Goal: Information Seeking & Learning: Compare options

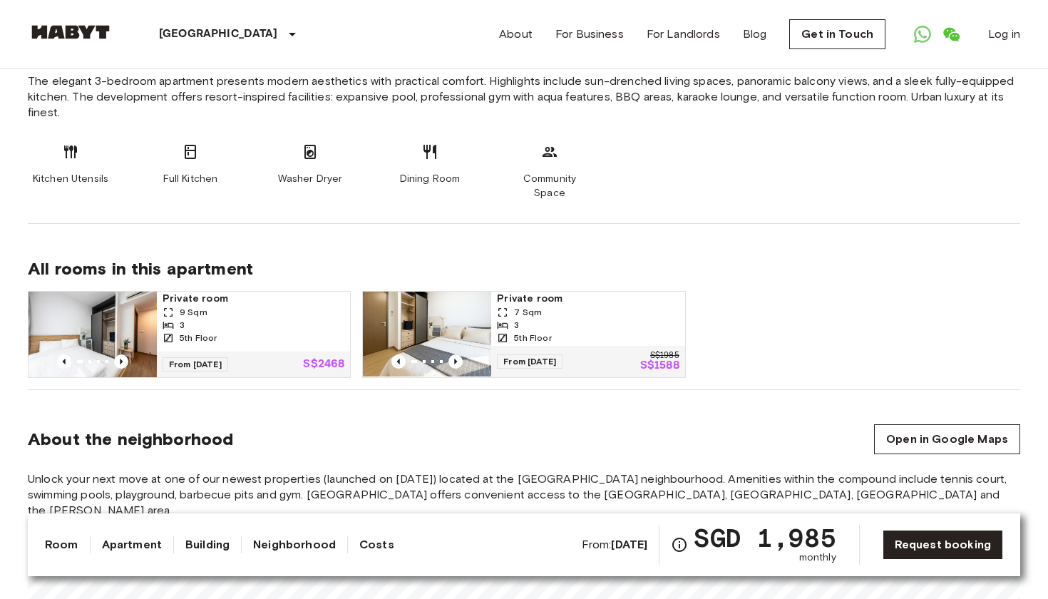
scroll to position [784, 0]
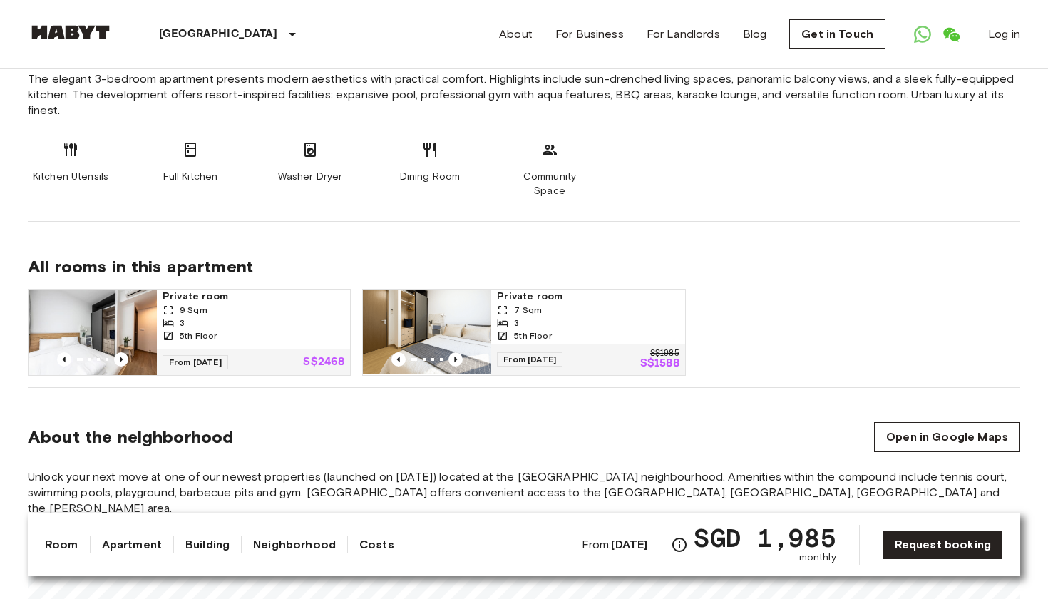
click at [606, 304] on div "7 Sqm" at bounding box center [588, 310] width 182 height 13
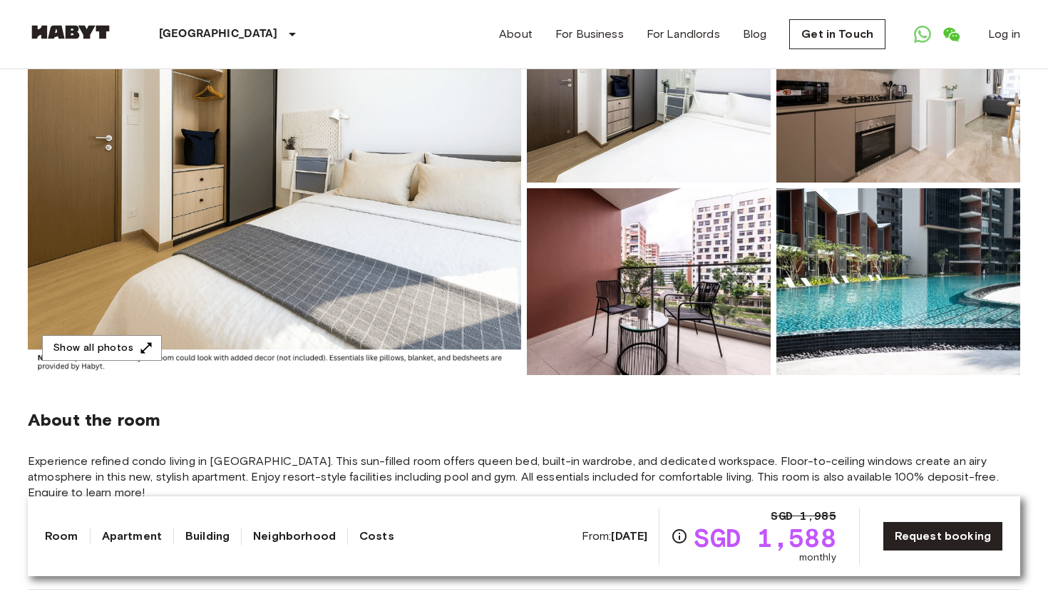
scroll to position [220, 0]
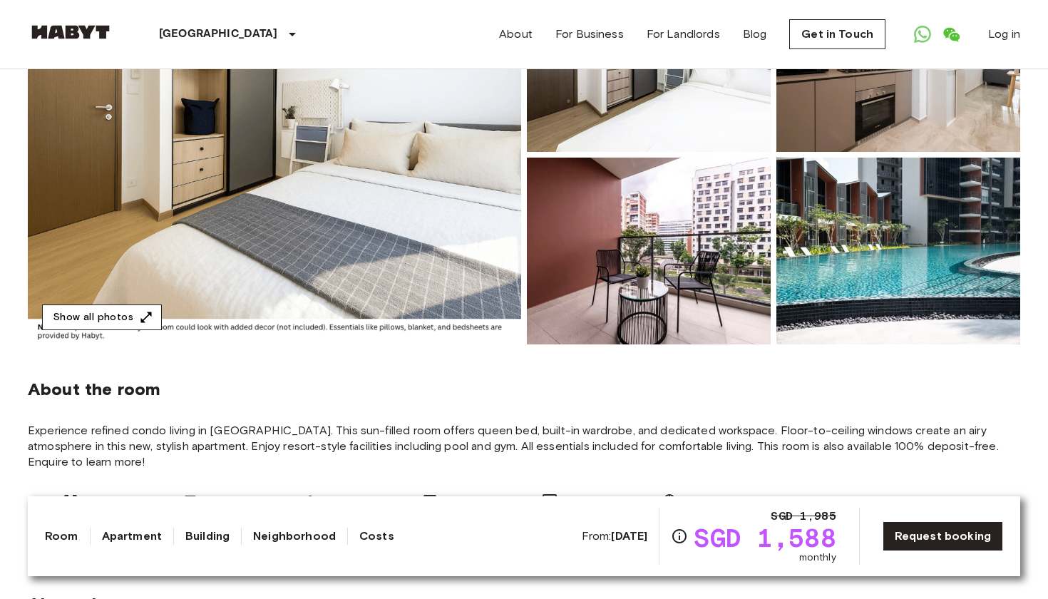
click at [145, 317] on icon "button" at bounding box center [146, 317] width 14 height 14
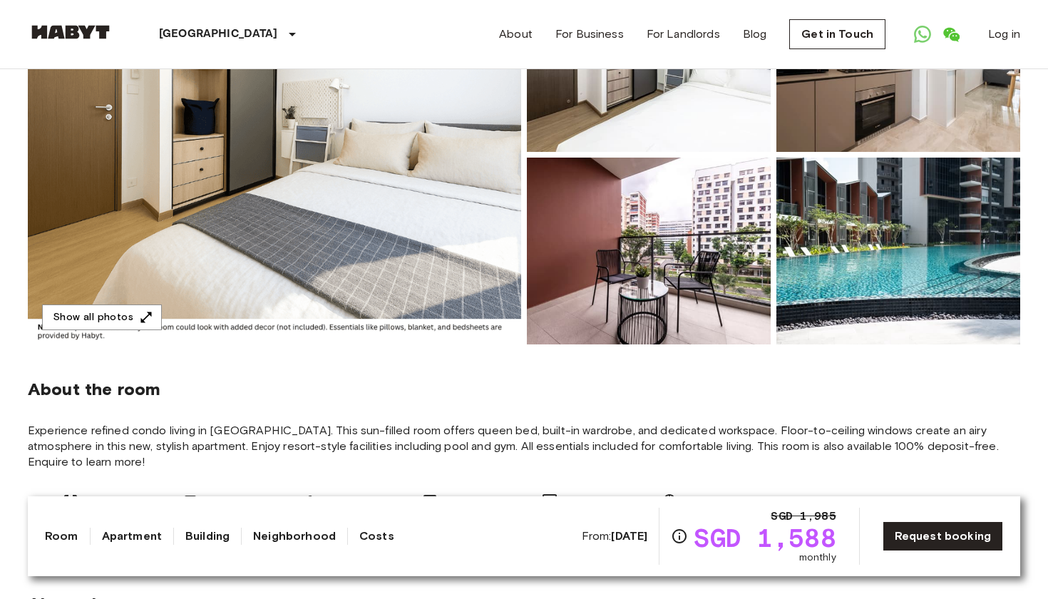
click at [433, 232] on img at bounding box center [274, 154] width 493 height 379
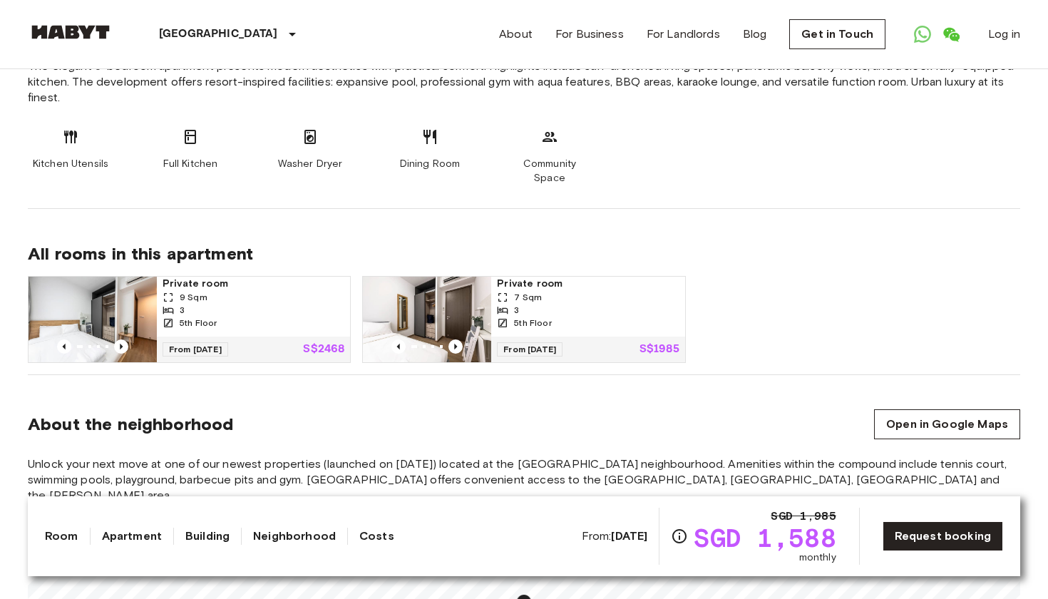
scroll to position [836, 0]
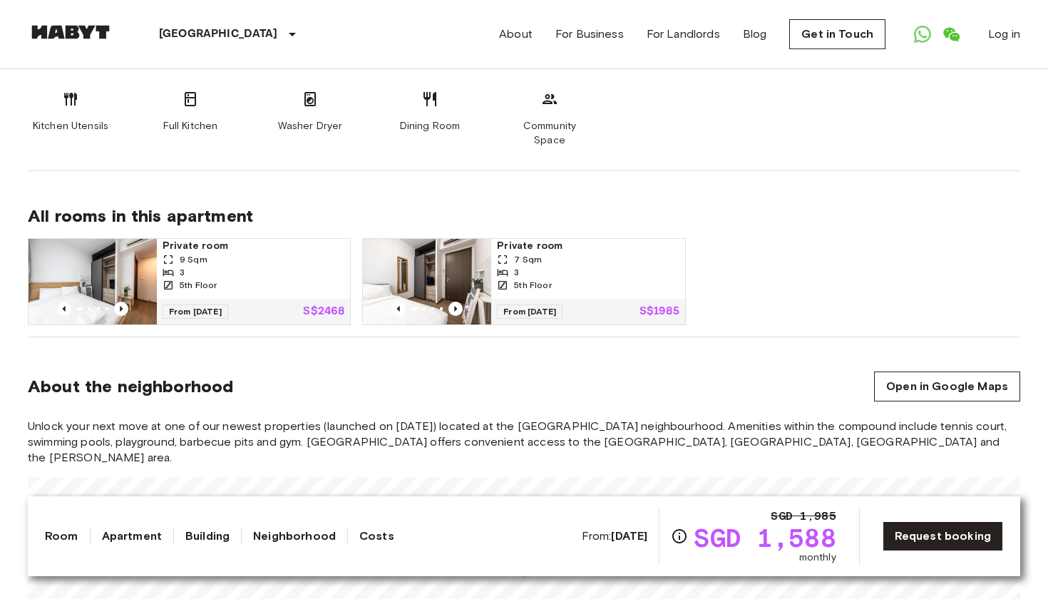
click at [551, 253] on div "7 Sqm" at bounding box center [588, 259] width 182 height 13
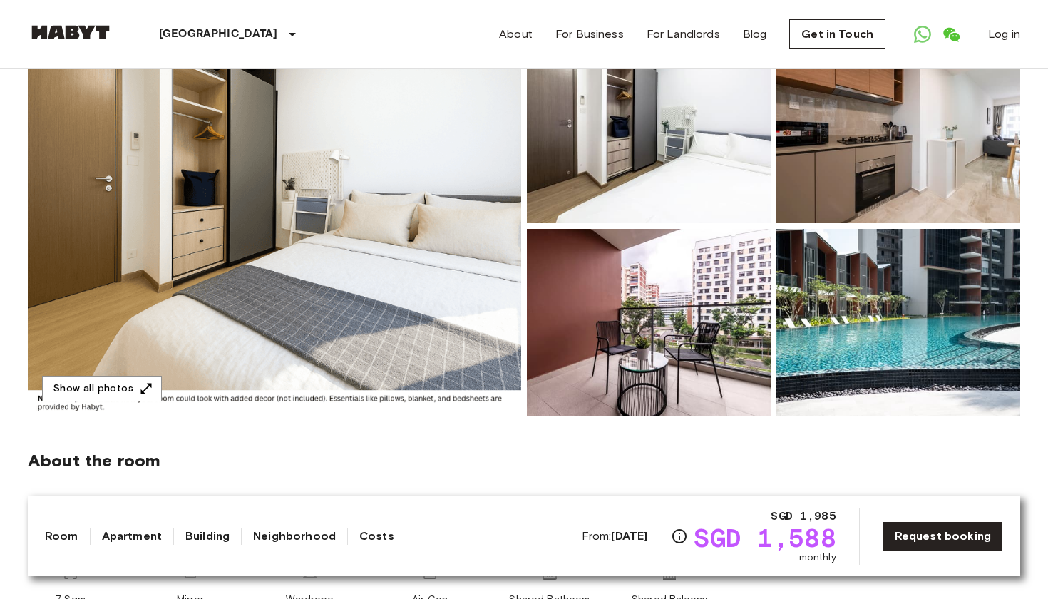
scroll to position [150, 0]
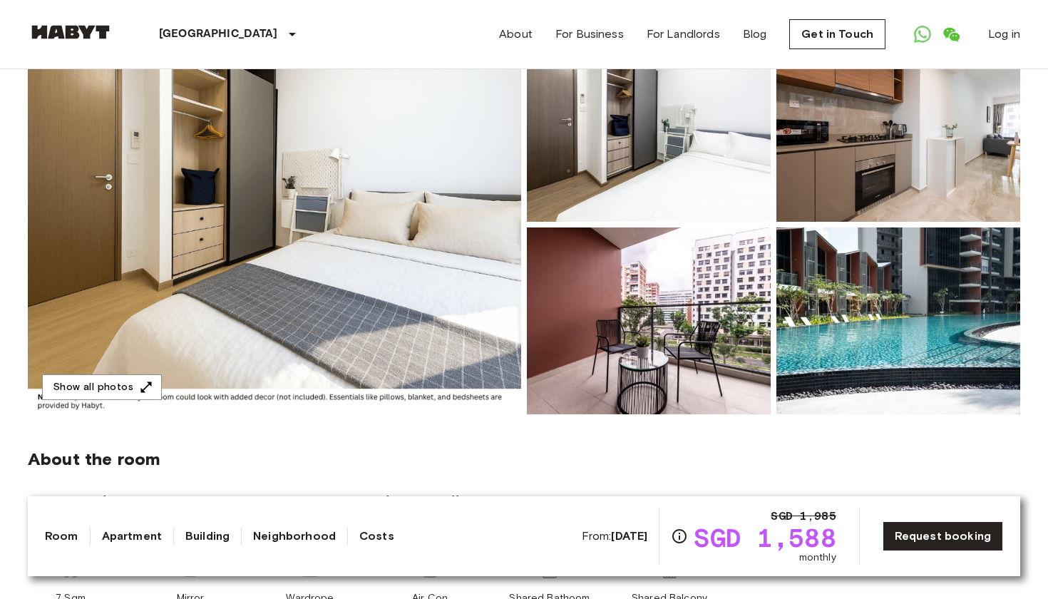
click at [408, 334] on img at bounding box center [274, 224] width 493 height 379
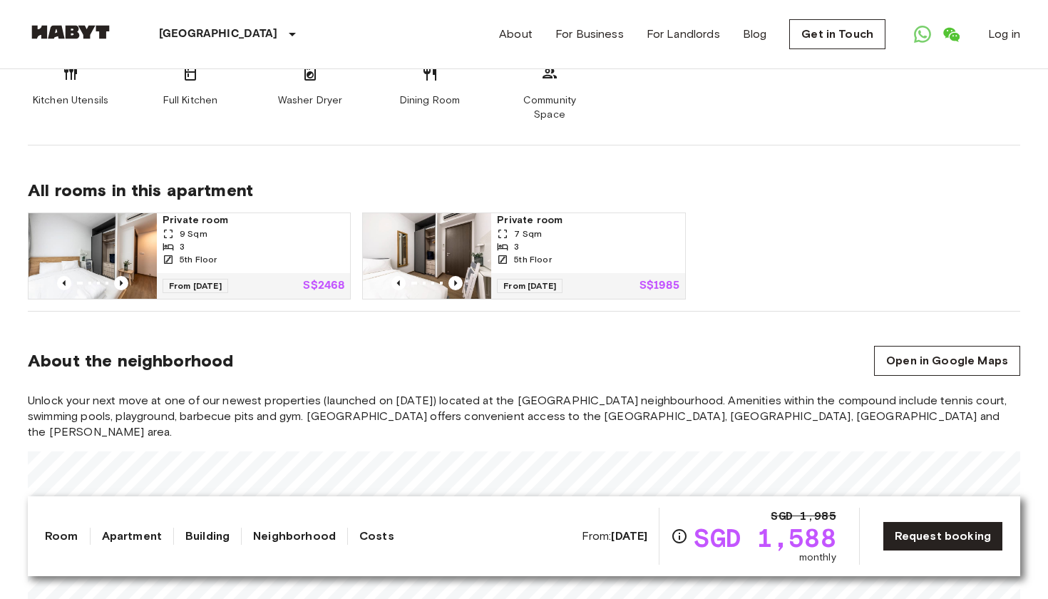
scroll to position [862, 0]
click at [189, 227] on span "9 Sqm" at bounding box center [194, 233] width 28 height 13
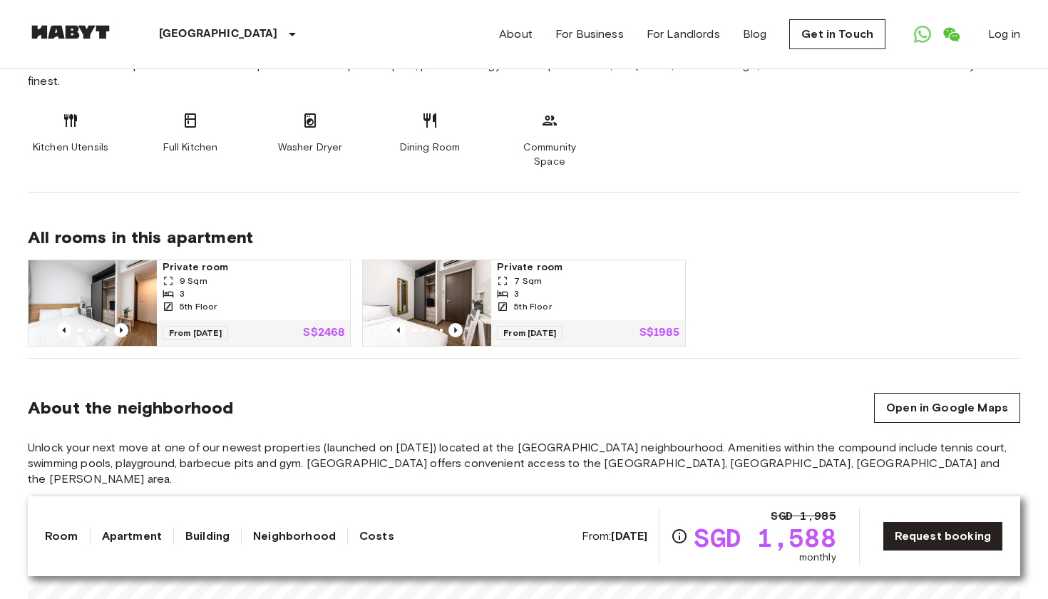
scroll to position [815, 0]
click at [552, 260] on span "Private room" at bounding box center [588, 267] width 182 height 14
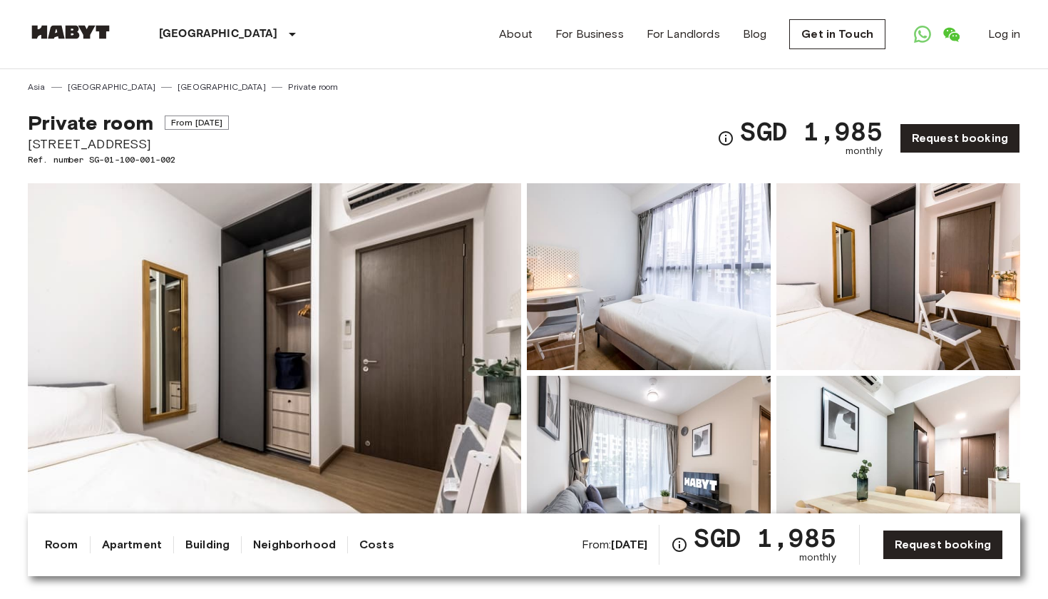
click at [348, 339] on img at bounding box center [274, 372] width 493 height 379
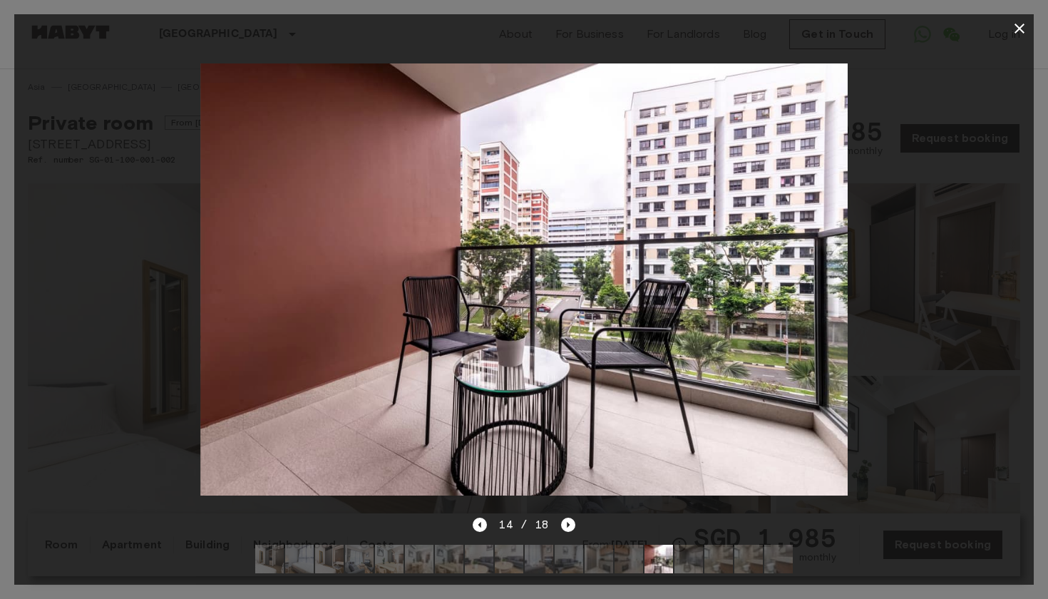
click at [1020, 29] on icon "button" at bounding box center [1020, 29] width 10 height 10
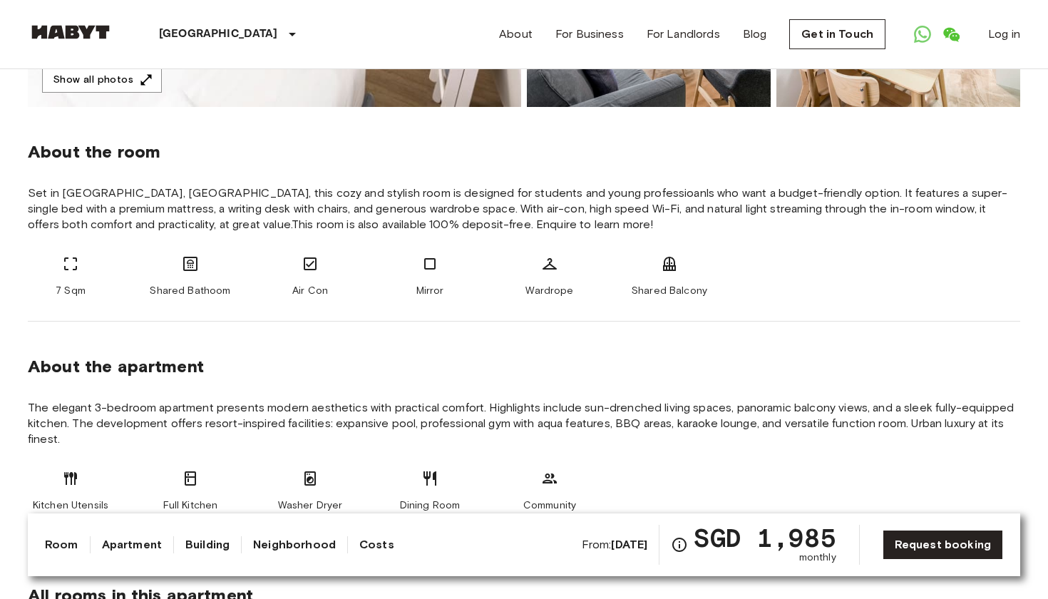
scroll to position [457, 0]
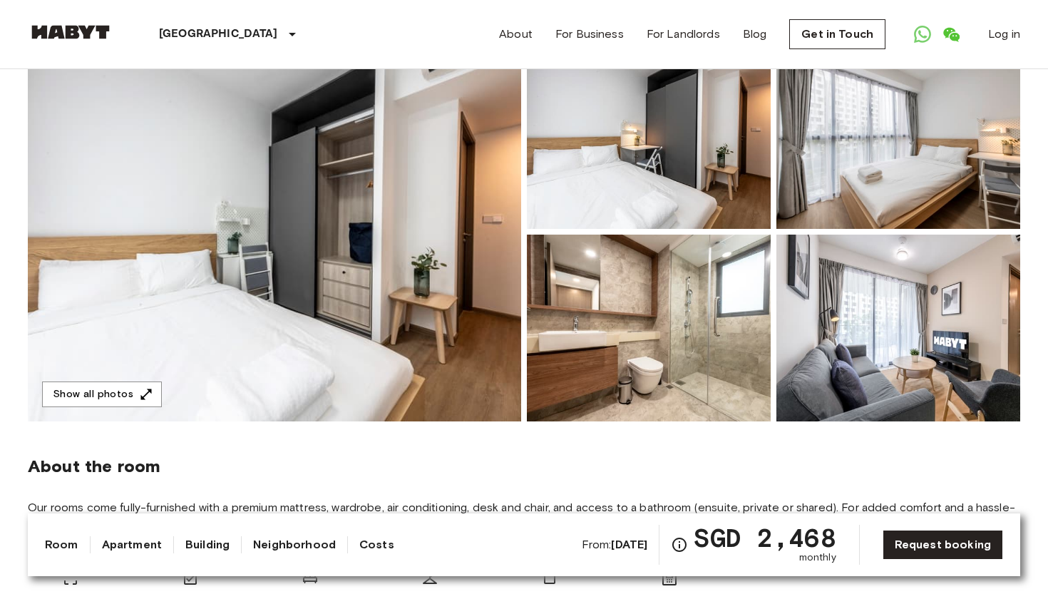
scroll to position [41, 0]
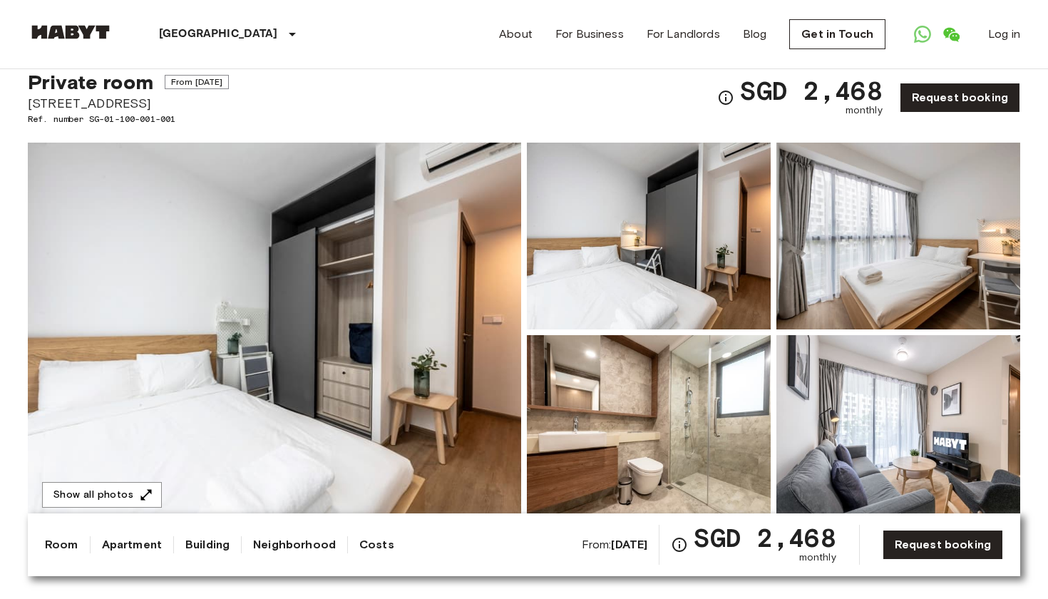
click at [371, 295] on img at bounding box center [274, 332] width 493 height 379
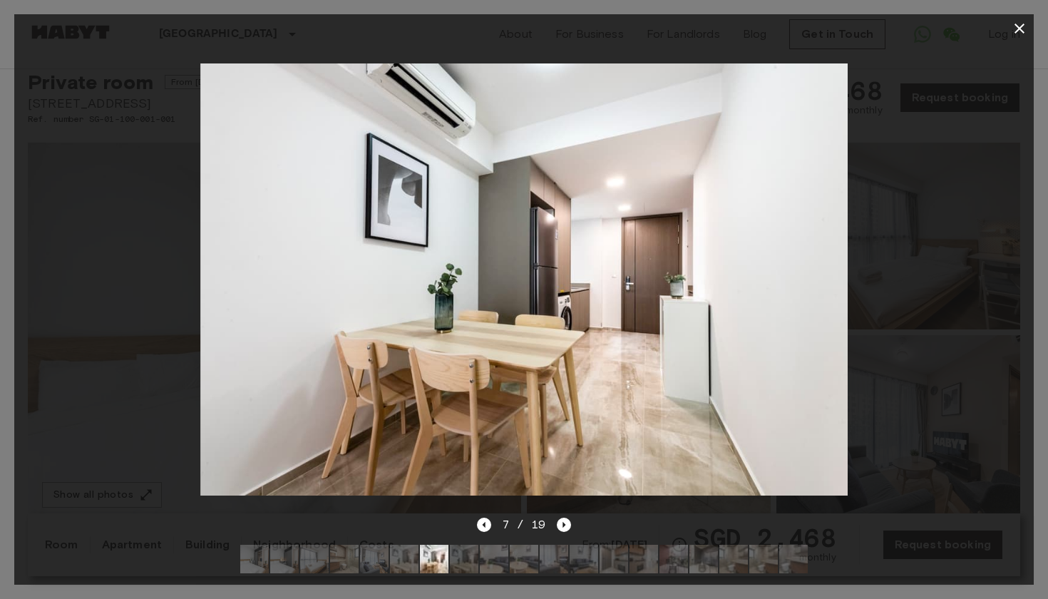
click at [1013, 33] on icon "button" at bounding box center [1019, 28] width 17 height 17
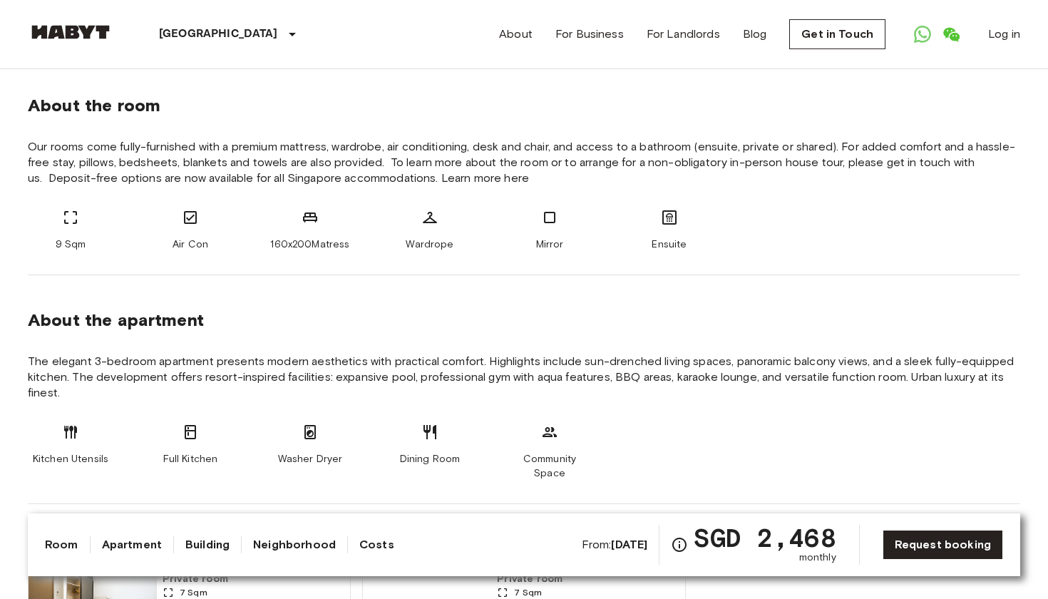
scroll to position [503, 0]
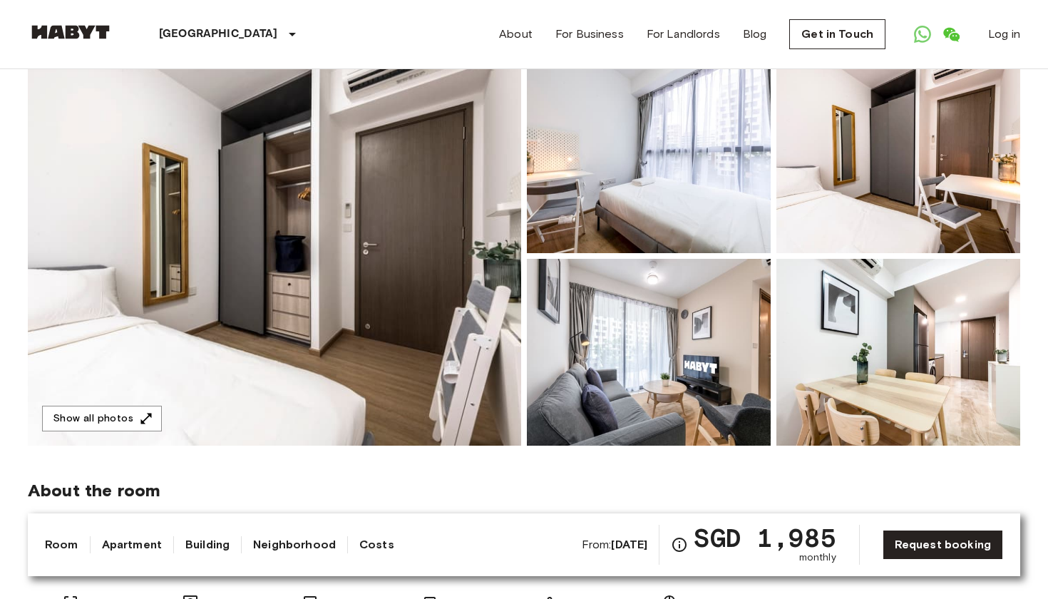
scroll to position [73, 0]
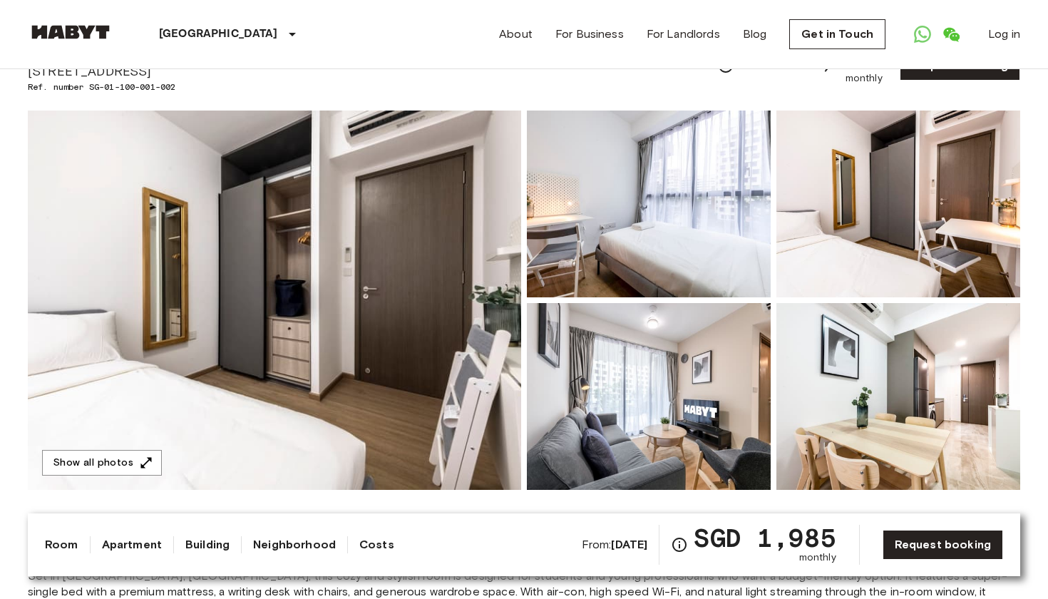
click at [365, 276] on img at bounding box center [274, 300] width 493 height 379
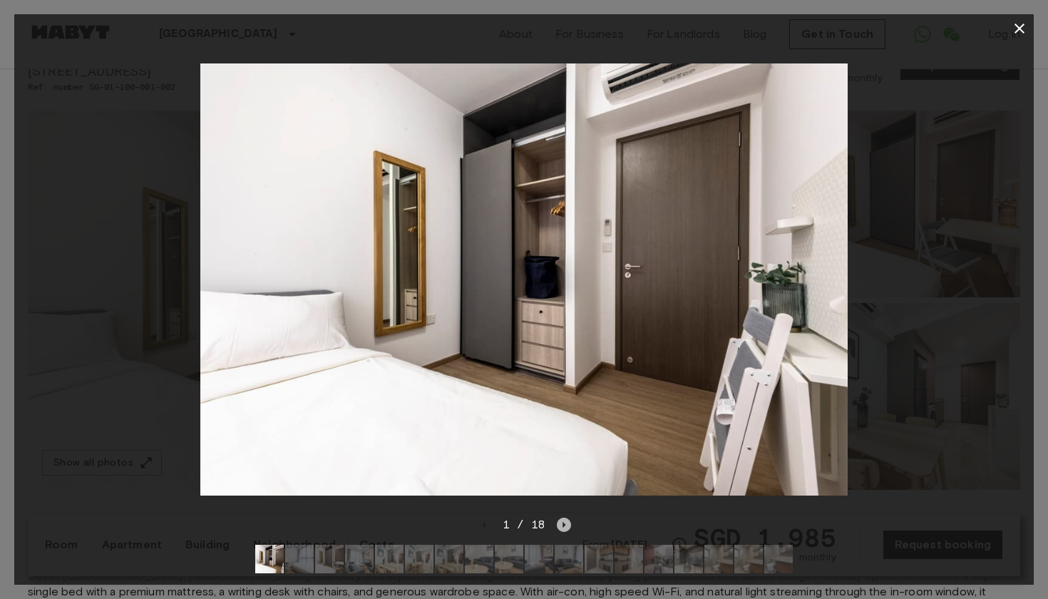
click at [565, 523] on icon "Next image" at bounding box center [564, 525] width 14 height 14
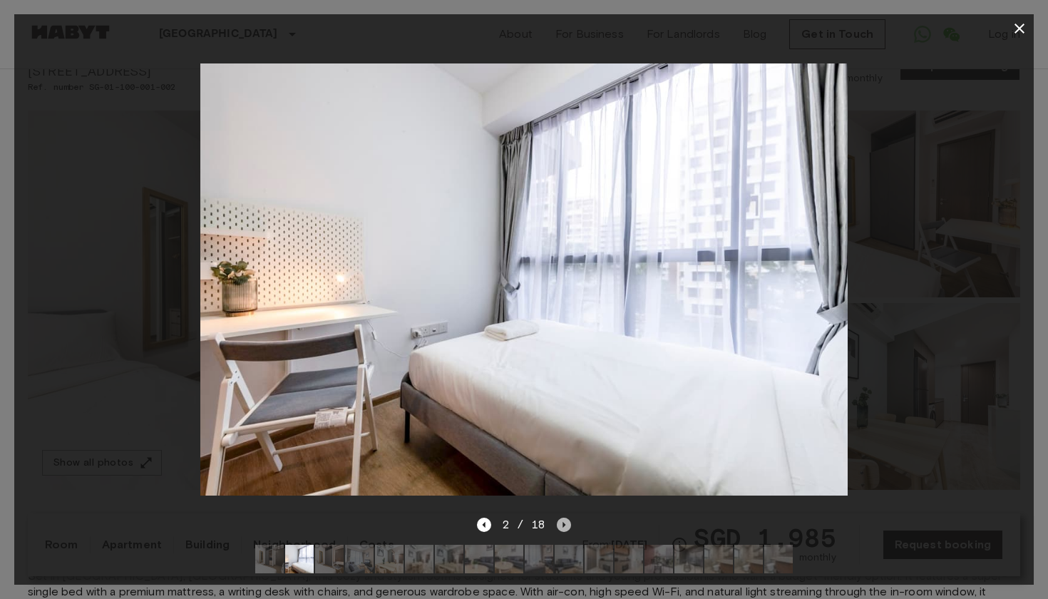
click at [565, 523] on icon "Next image" at bounding box center [564, 525] width 14 height 14
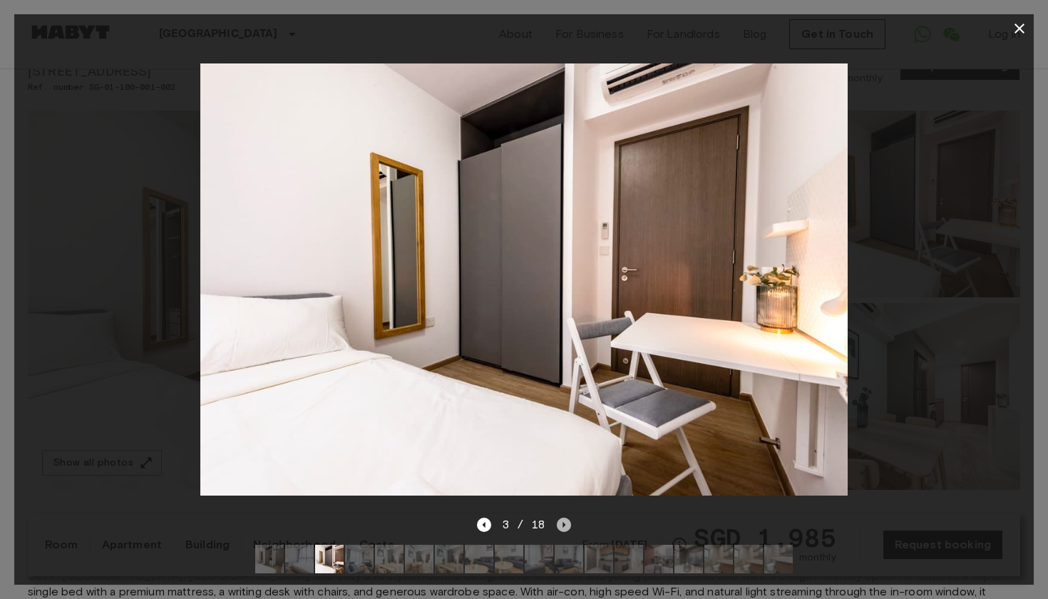
click at [565, 524] on icon "Next image" at bounding box center [564, 525] width 14 height 14
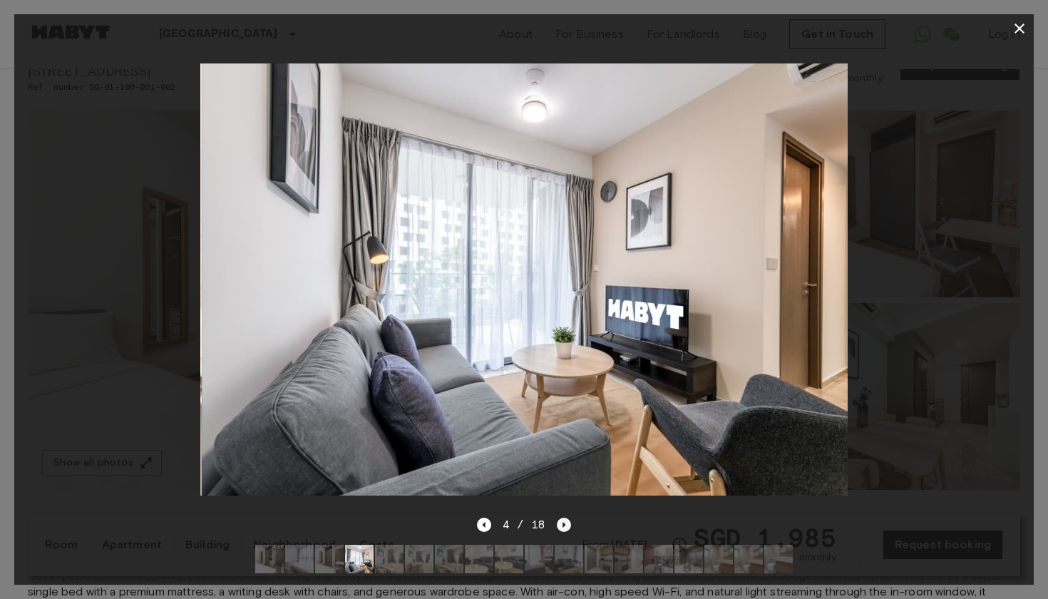
click at [565, 524] on icon "Next image" at bounding box center [564, 525] width 14 height 14
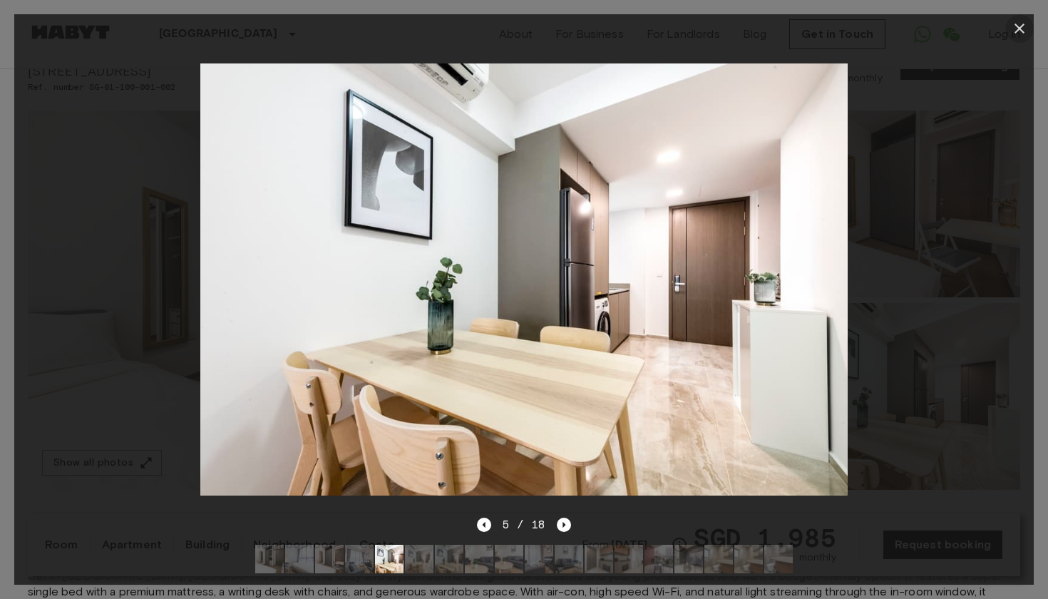
click at [1018, 29] on icon "button" at bounding box center [1019, 28] width 17 height 17
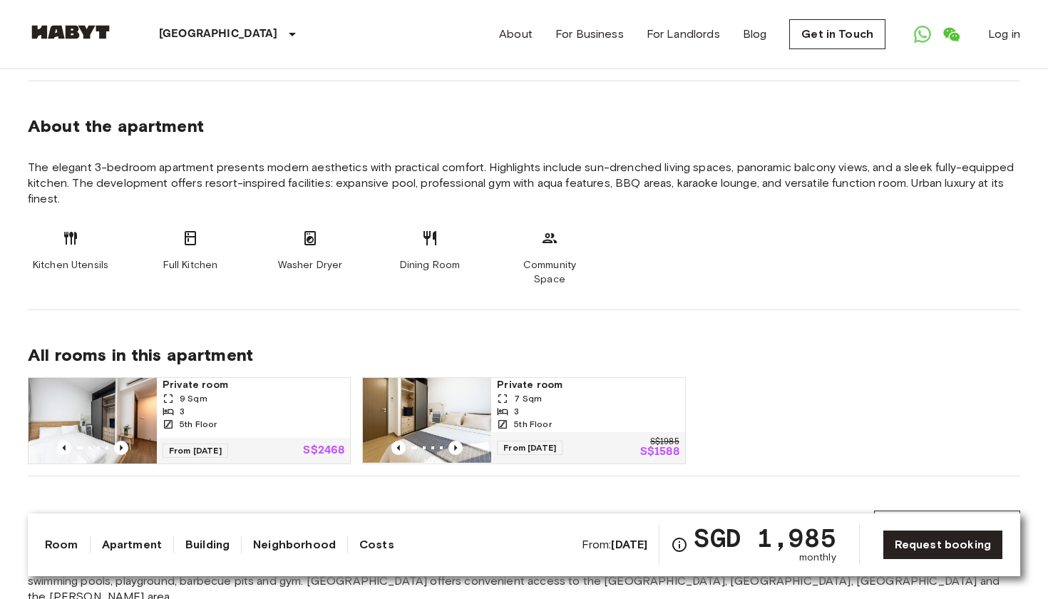
scroll to position [707, 0]
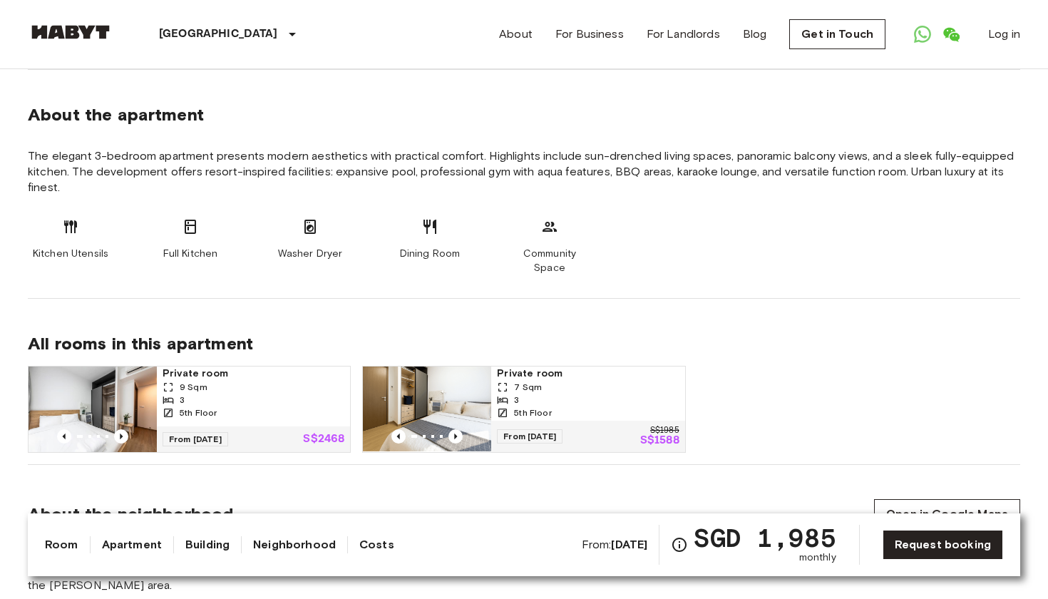
click at [533, 367] on span "Private room" at bounding box center [588, 374] width 182 height 14
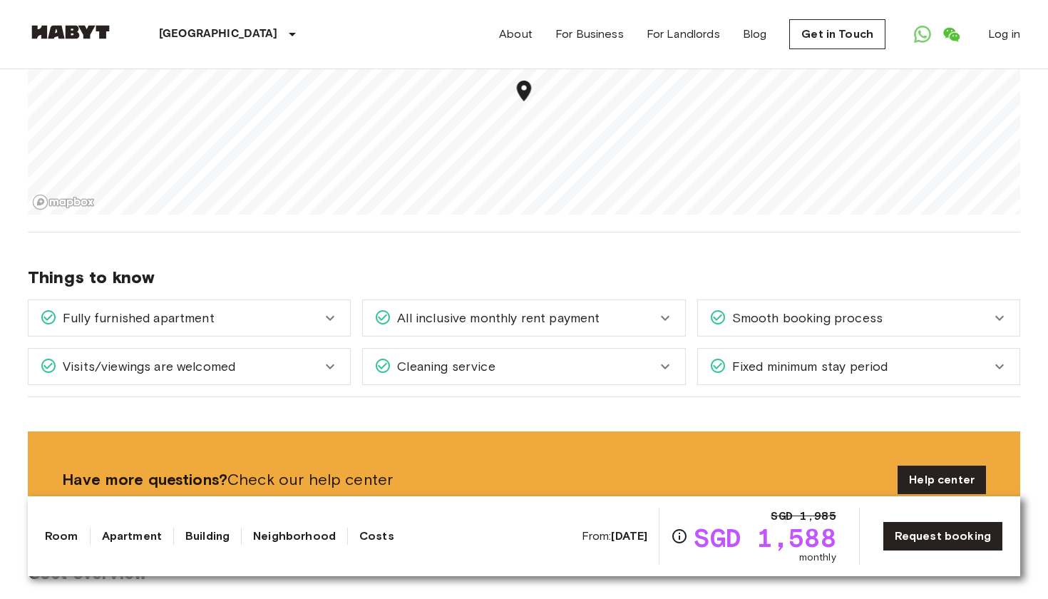
scroll to position [1314, 0]
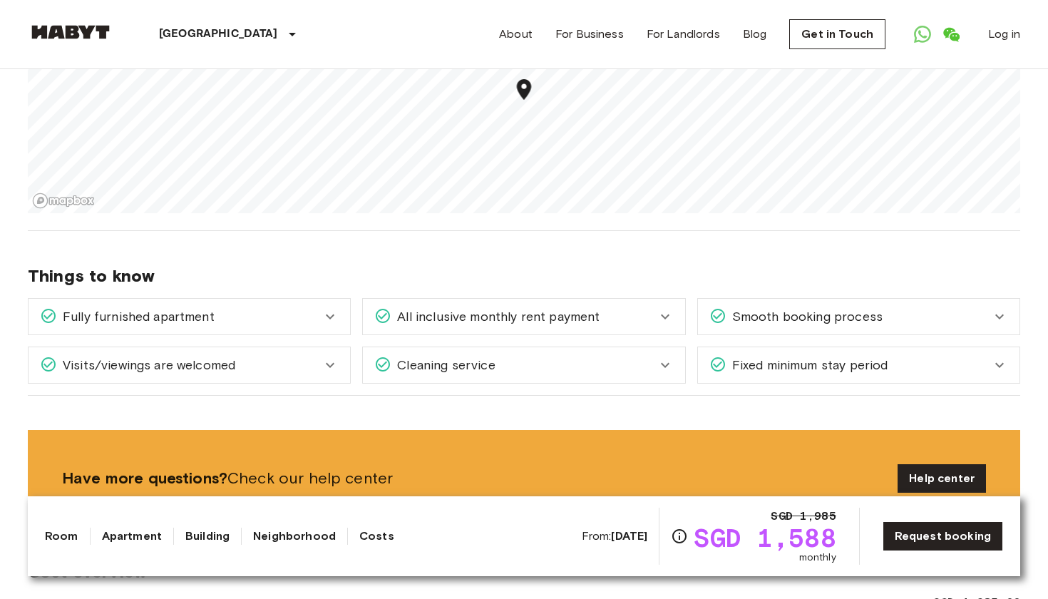
click at [238, 356] on div "Visits/viewings are welcomed" at bounding box center [181, 365] width 282 height 19
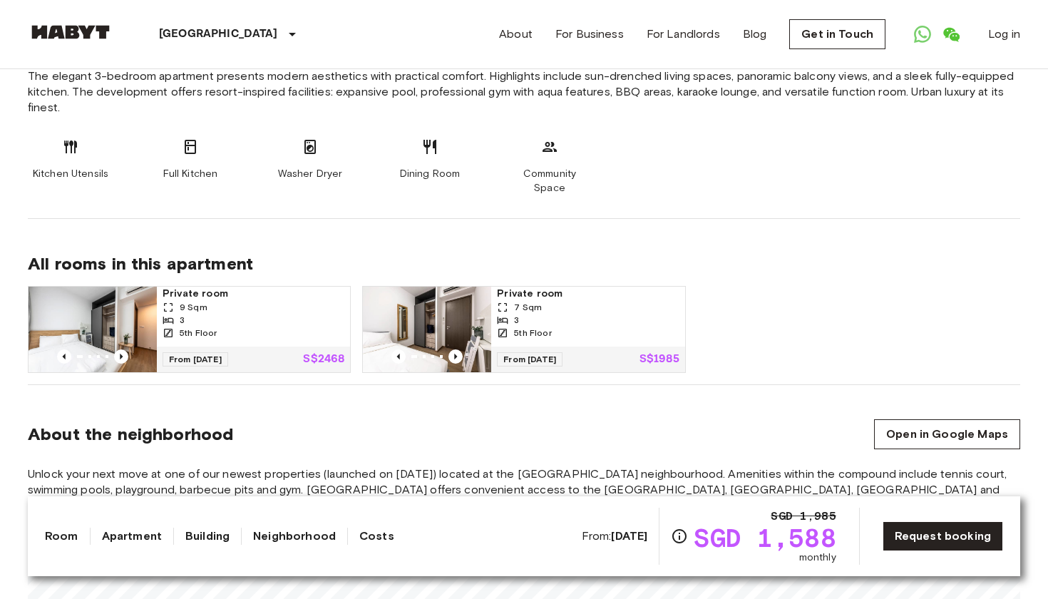
scroll to position [782, 0]
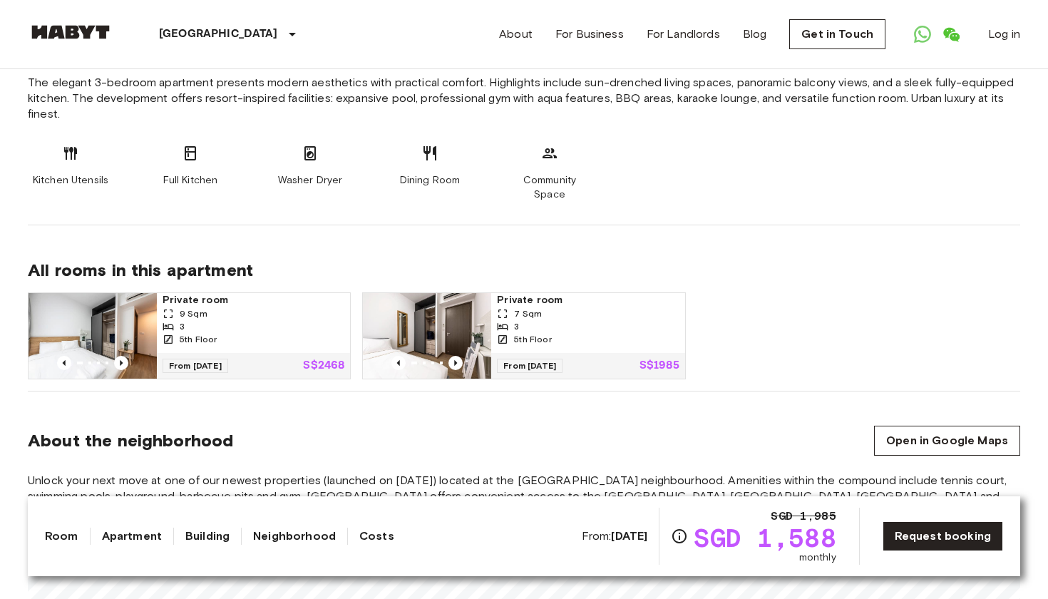
click at [524, 293] on span "Private room" at bounding box center [588, 300] width 182 height 14
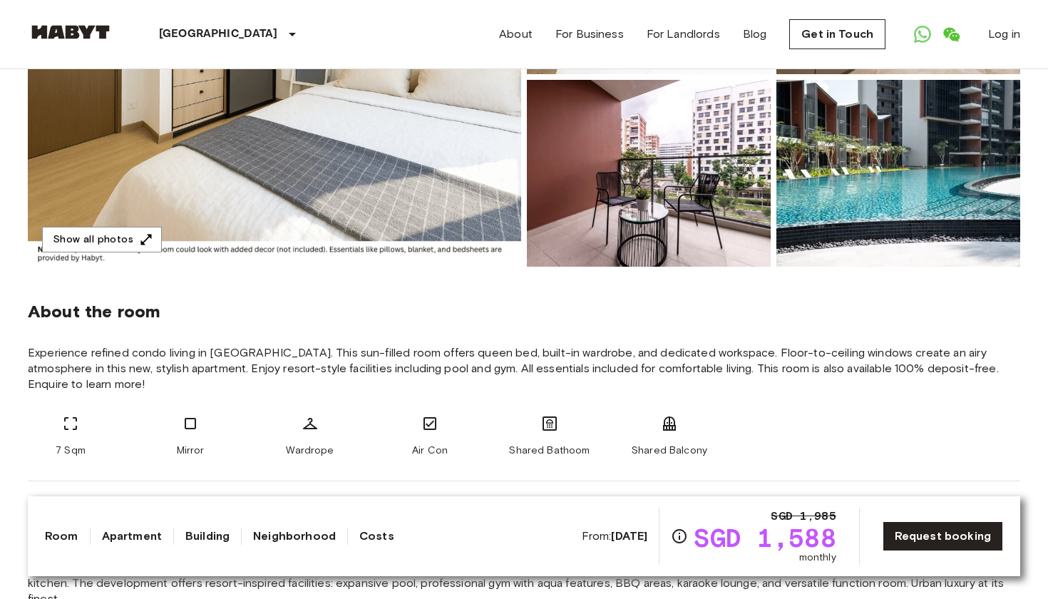
scroll to position [188, 0]
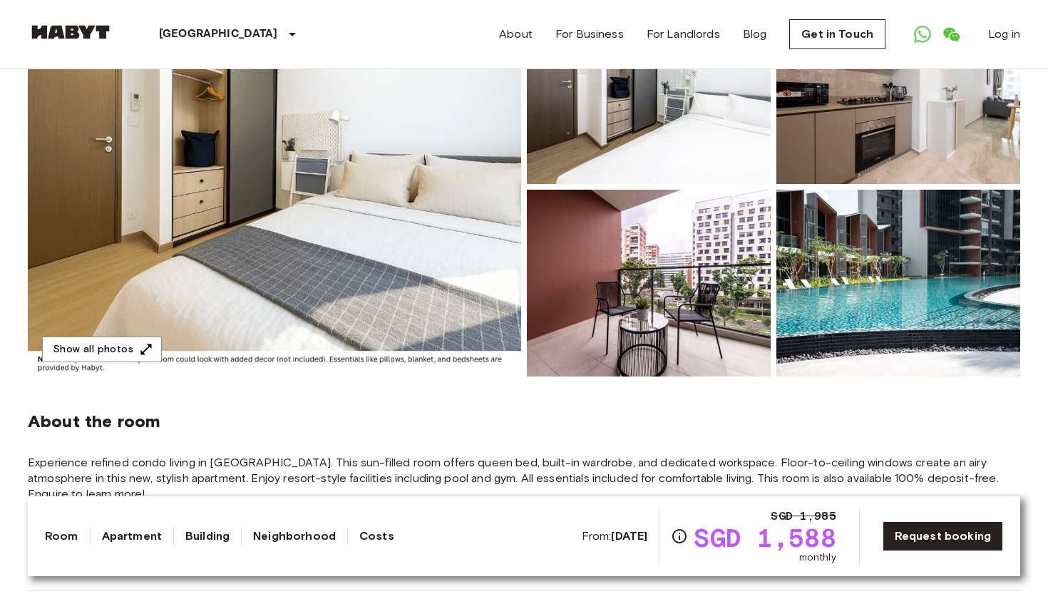
click at [417, 298] on img at bounding box center [274, 186] width 493 height 379
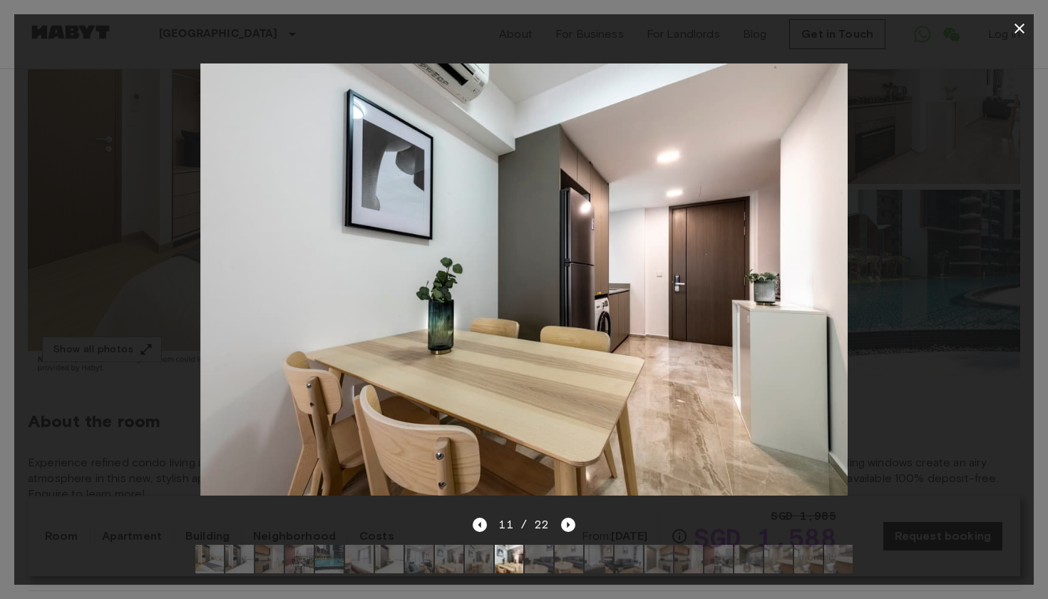
click at [1020, 26] on icon "button" at bounding box center [1019, 28] width 17 height 17
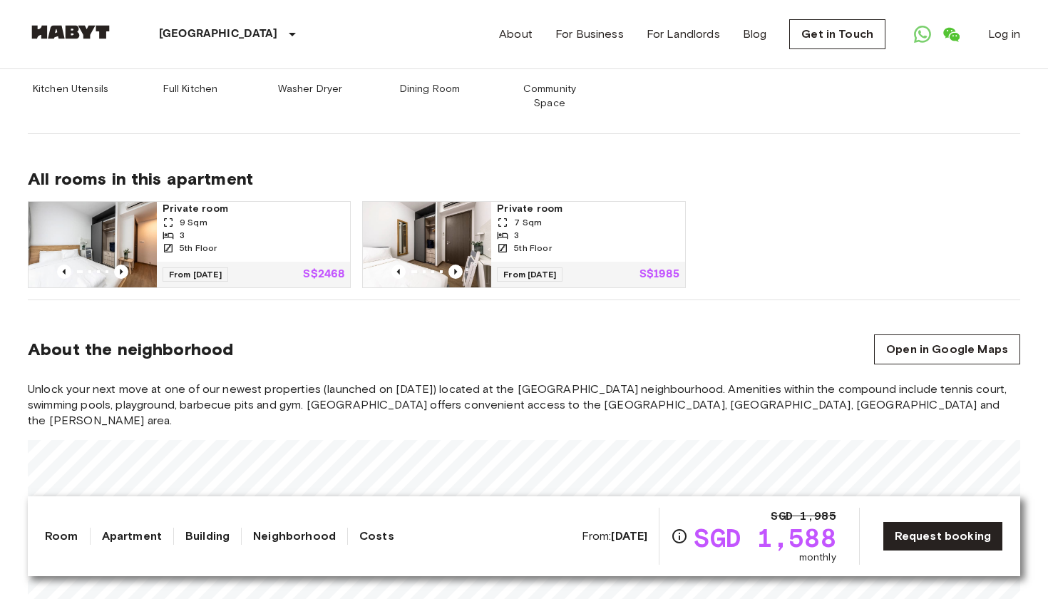
scroll to position [975, 0]
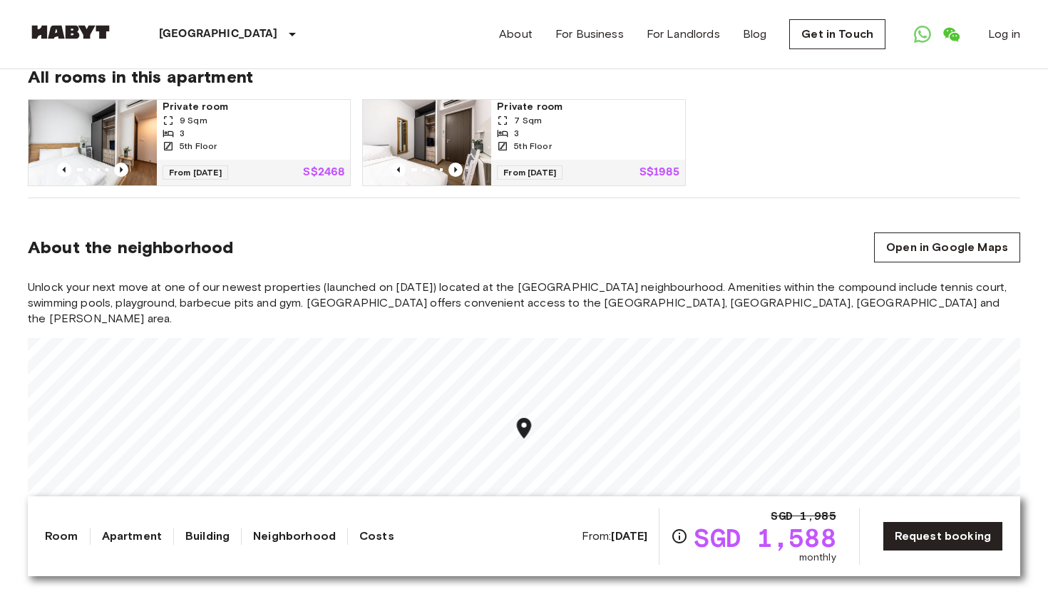
click at [534, 127] on div "3" at bounding box center [588, 133] width 182 height 13
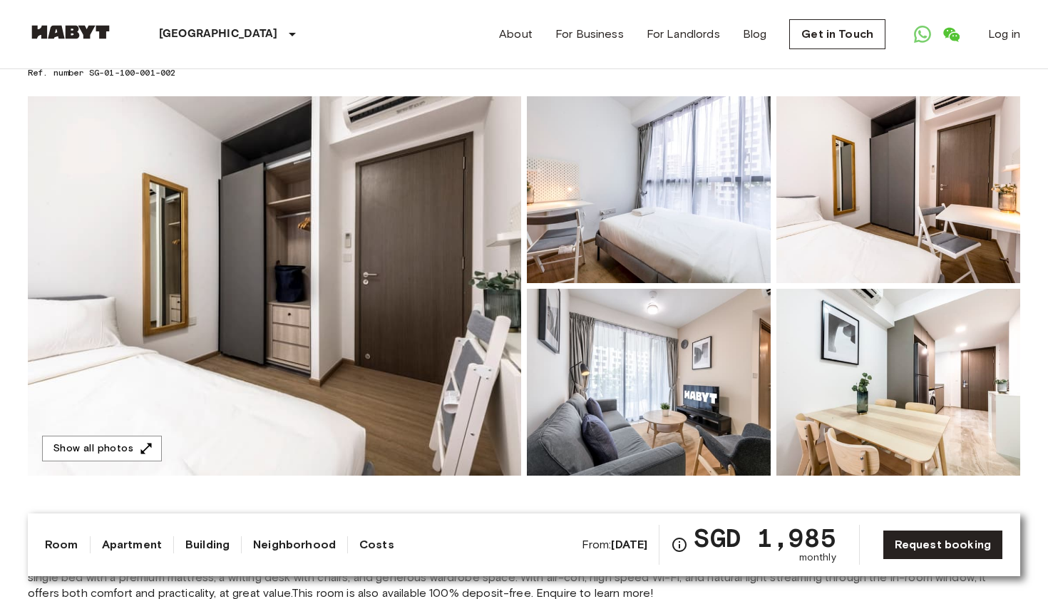
scroll to position [93, 0]
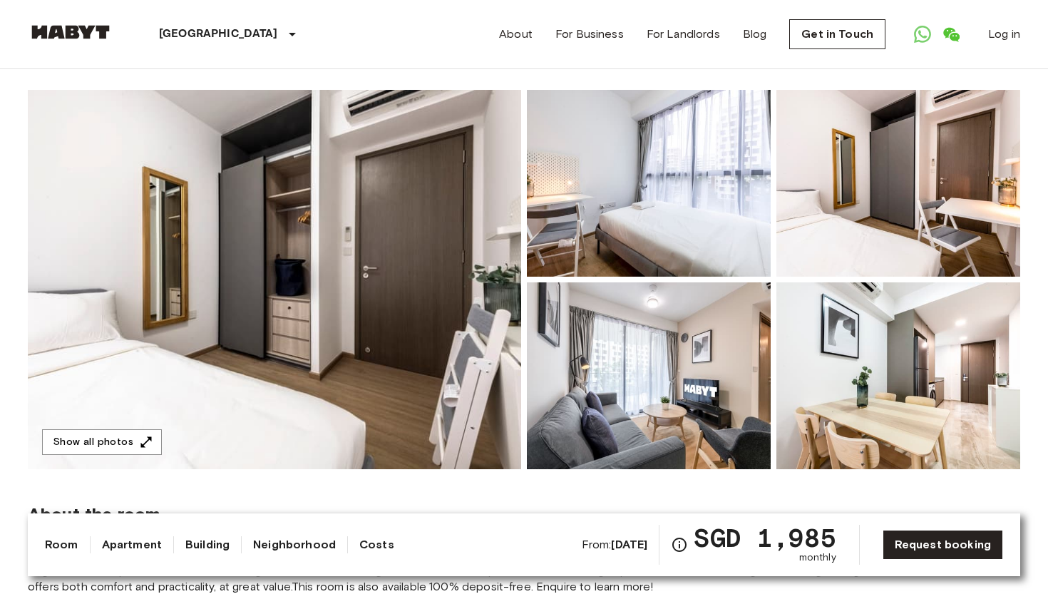
click at [404, 273] on img at bounding box center [274, 279] width 493 height 379
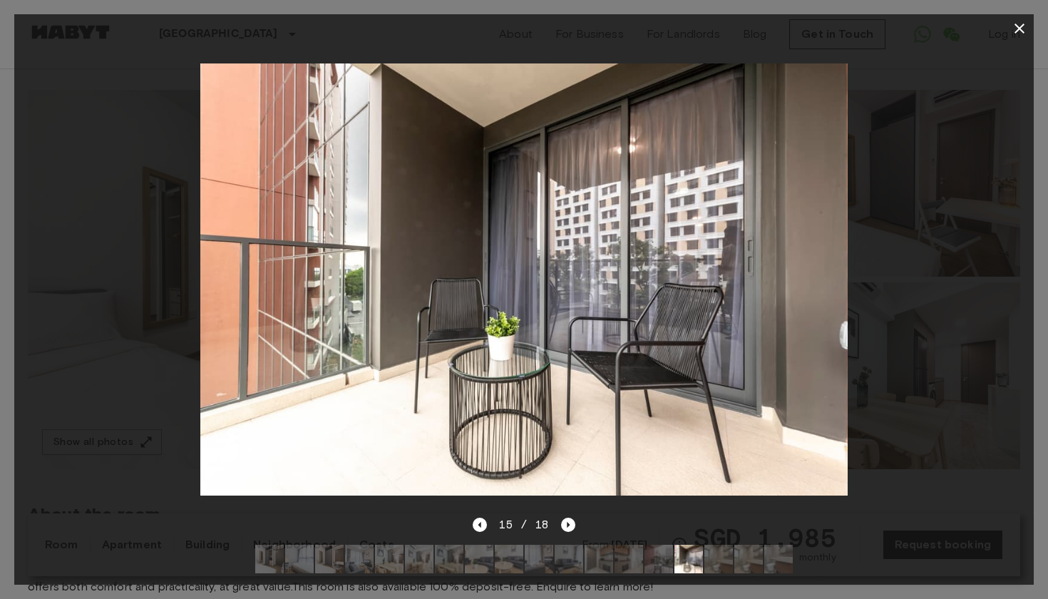
click at [1022, 23] on icon "button" at bounding box center [1019, 28] width 17 height 17
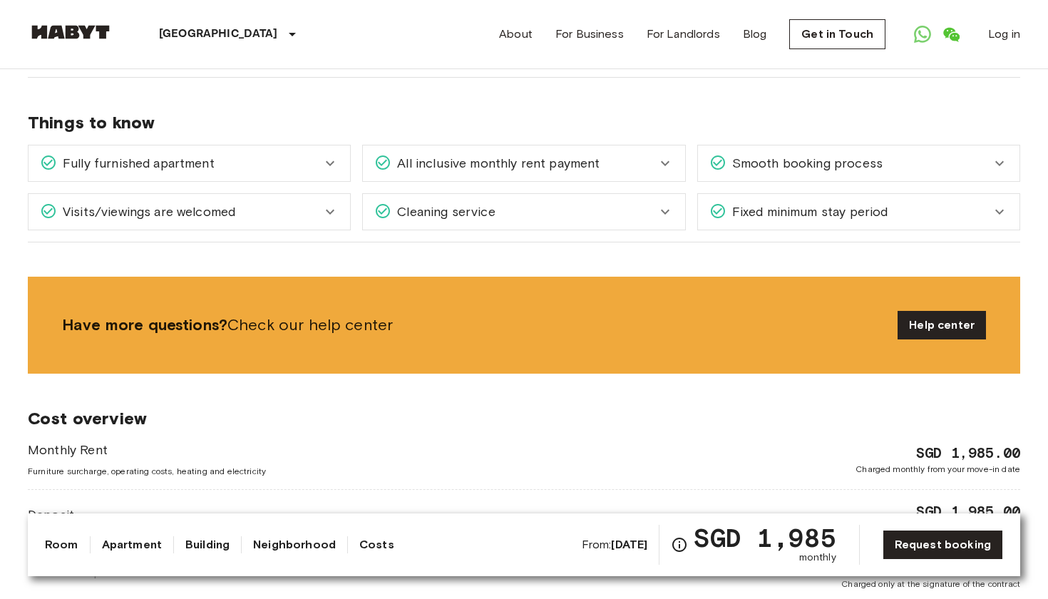
scroll to position [1457, 0]
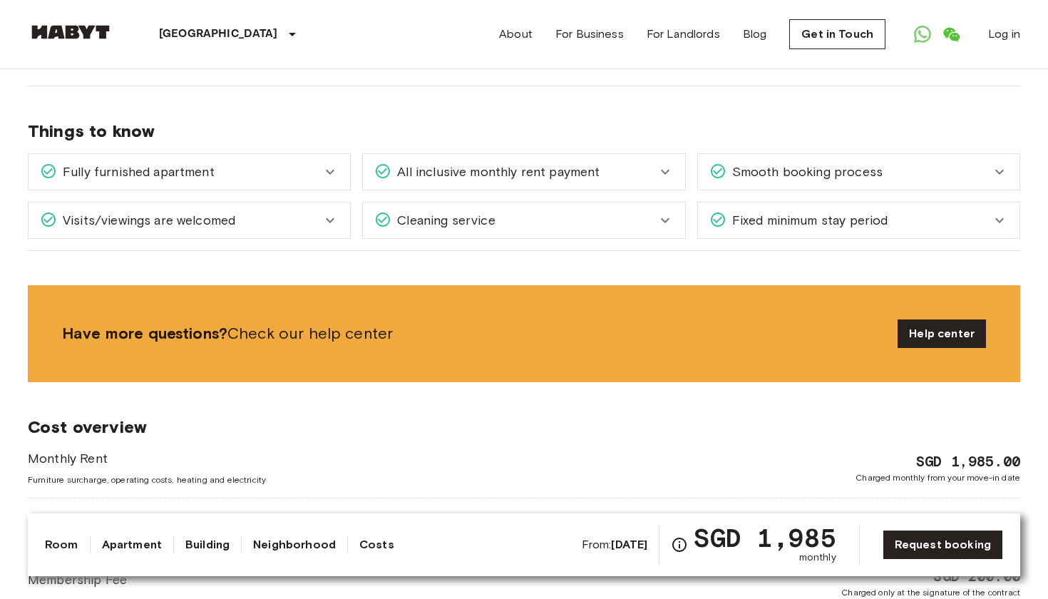
click at [318, 211] on div "Visits/viewings are welcomed" at bounding box center [181, 220] width 282 height 19
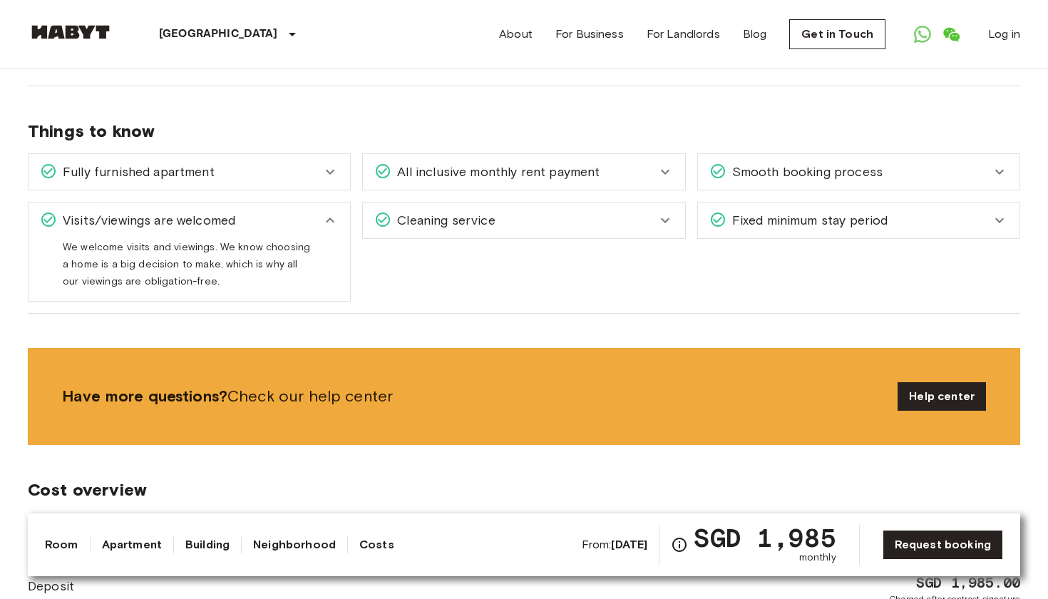
click at [458, 203] on div "Cleaning service" at bounding box center [524, 221] width 322 height 36
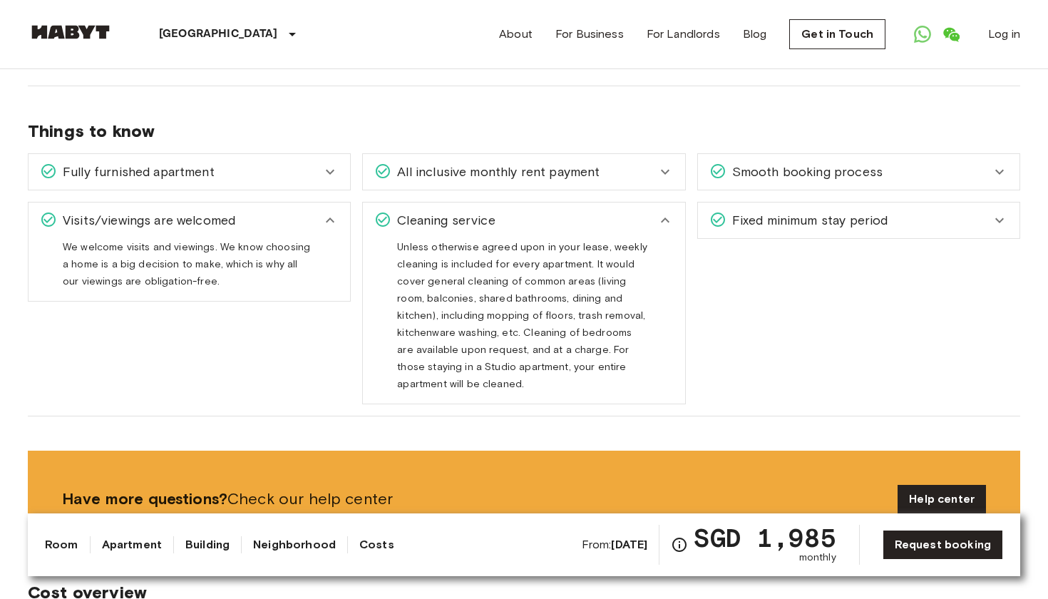
click at [757, 213] on span "Fixed minimum stay period" at bounding box center [808, 220] width 162 height 19
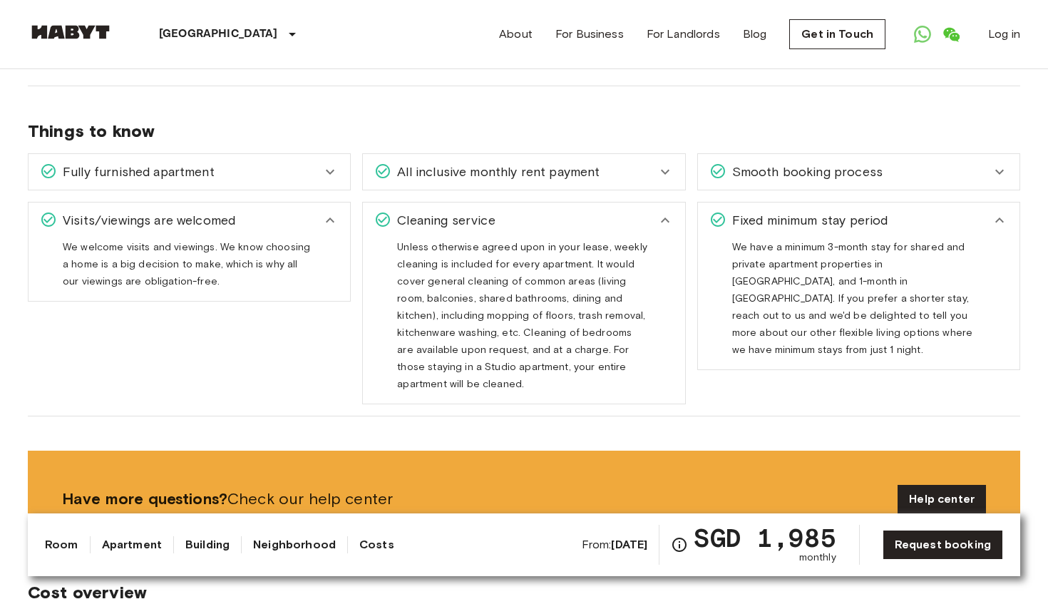
click at [752, 164] on span "Smooth booking process" at bounding box center [805, 172] width 156 height 19
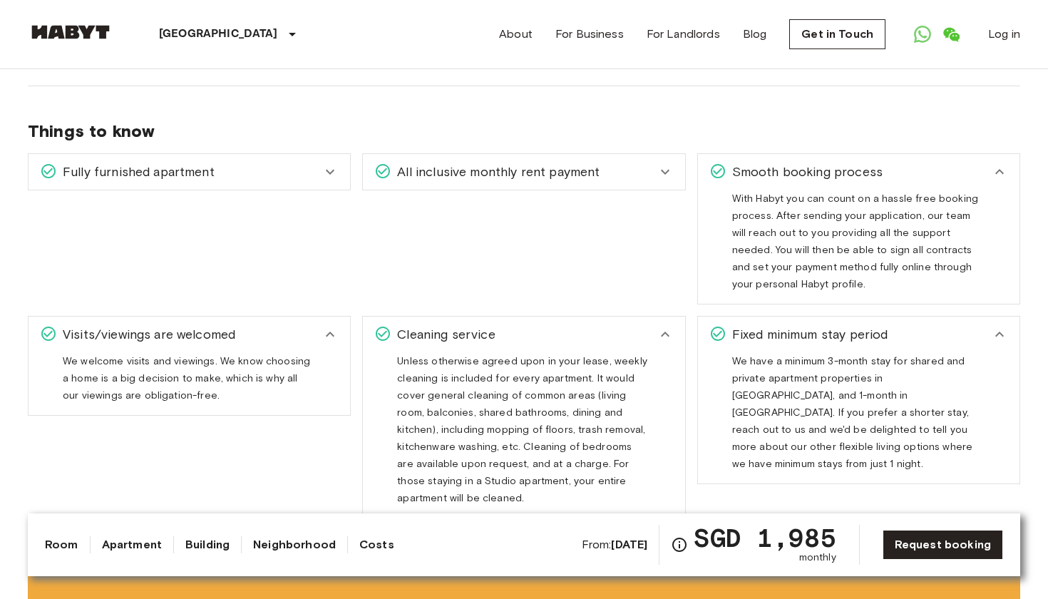
click at [659, 154] on div "All inclusive monthly rent payment" at bounding box center [524, 172] width 322 height 36
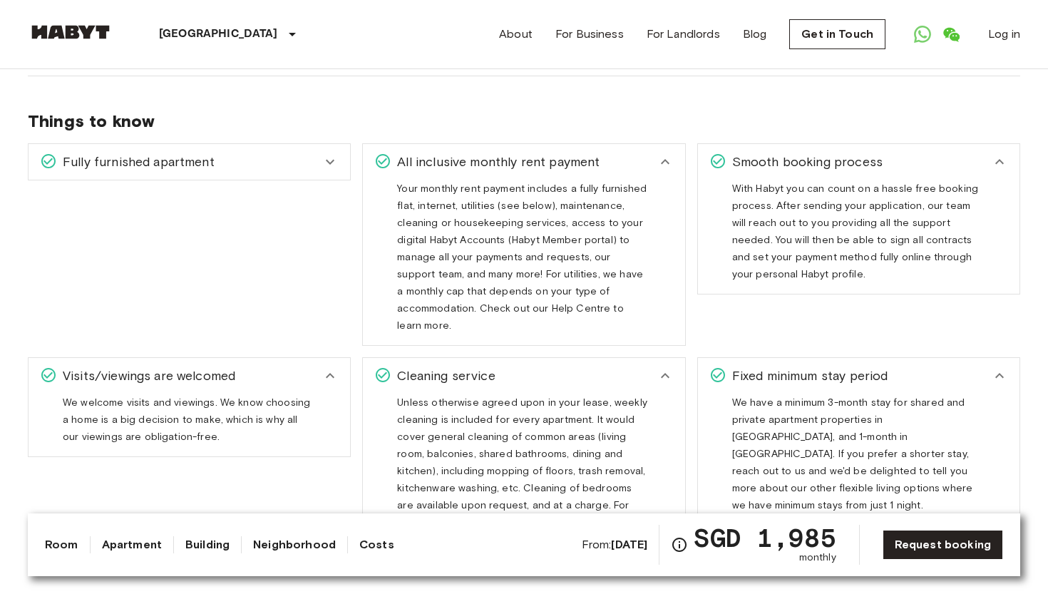
scroll to position [1472, 0]
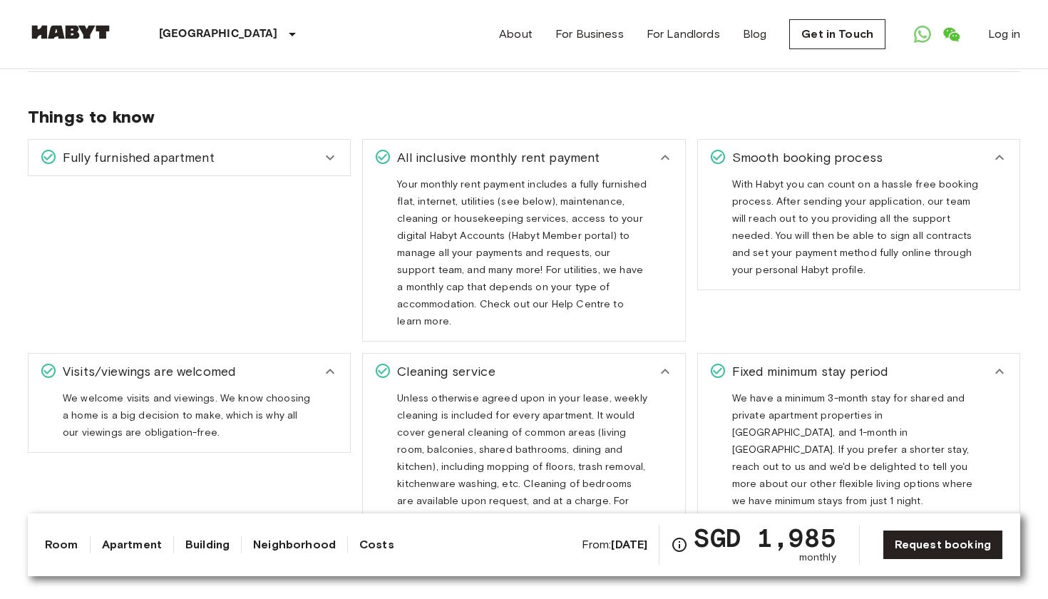
click at [297, 148] on div "Fully furnished apartment" at bounding box center [181, 157] width 282 height 19
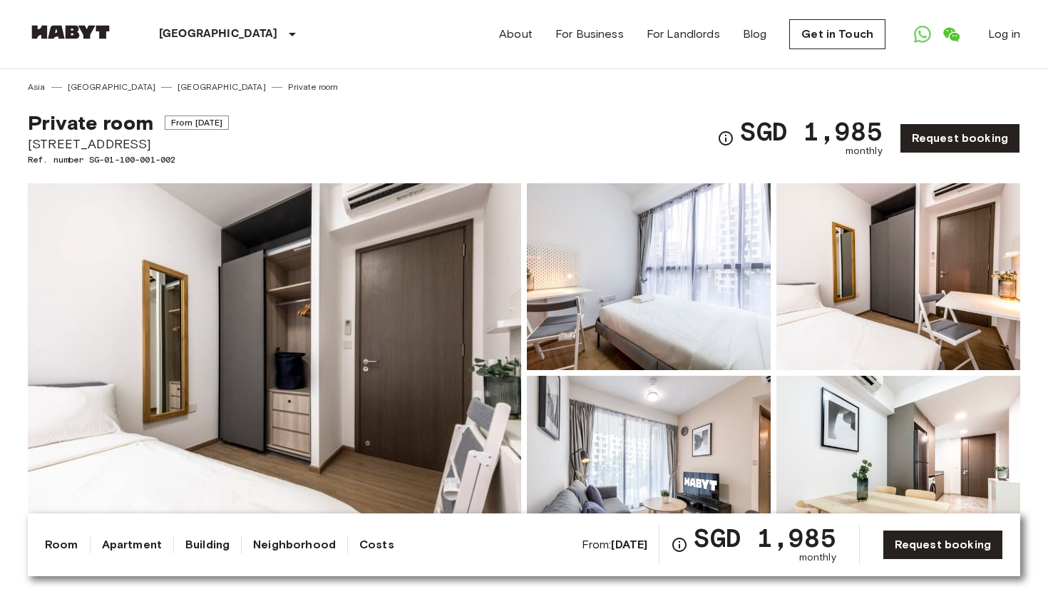
scroll to position [0, 0]
click at [444, 349] on img at bounding box center [274, 372] width 493 height 379
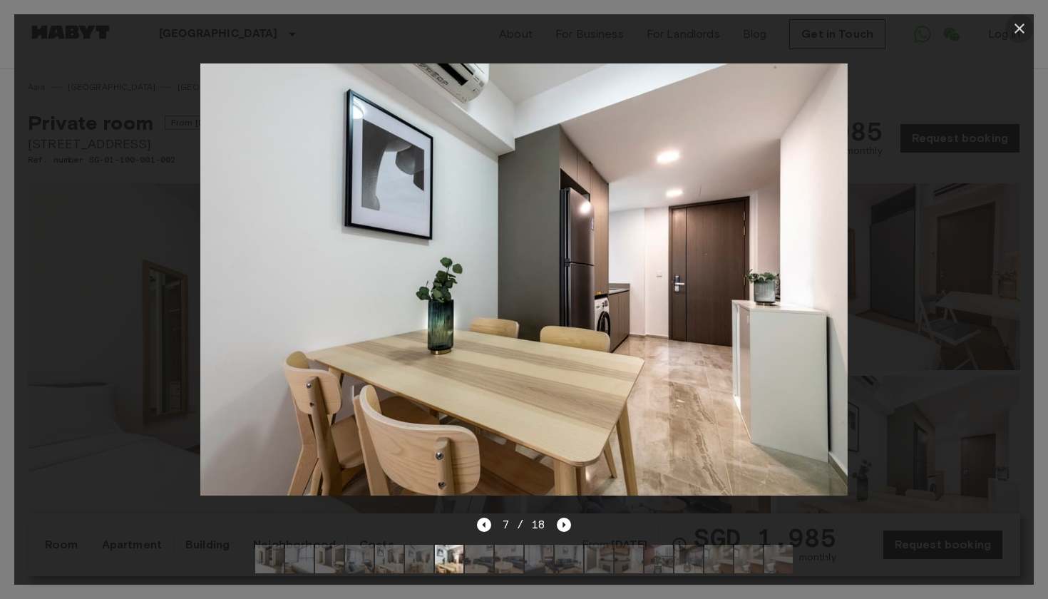
click at [1020, 25] on icon "button" at bounding box center [1019, 28] width 17 height 17
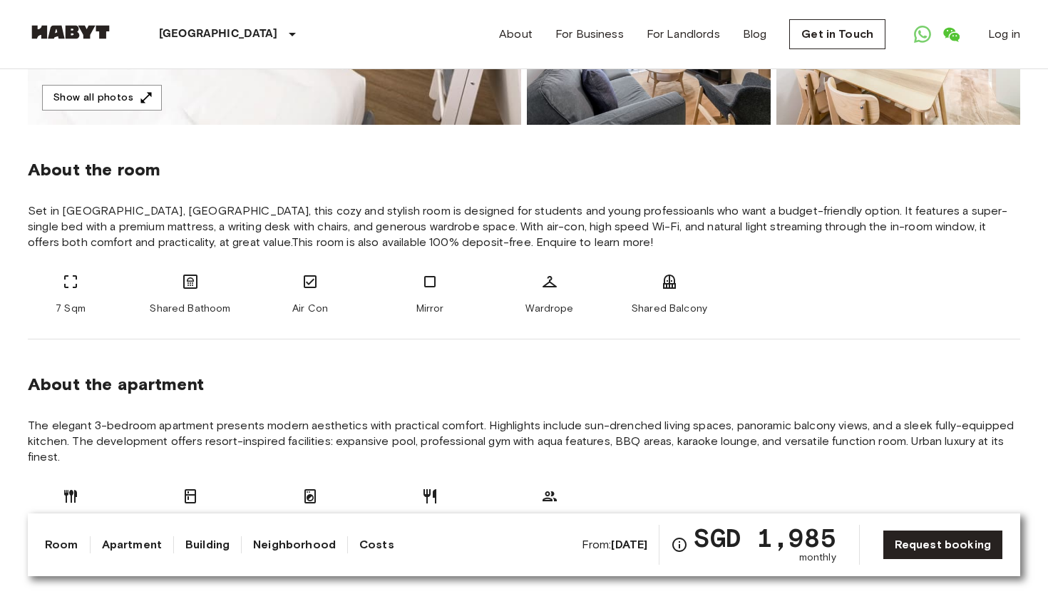
scroll to position [490, 0]
